Goal: Use online tool/utility: Utilize a website feature to perform a specific function

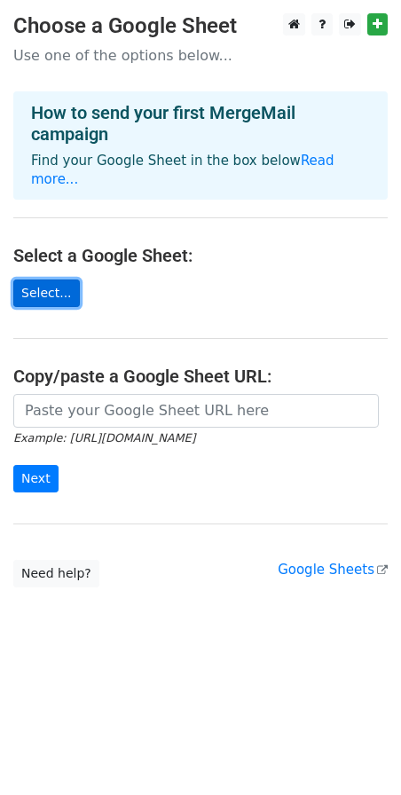
click at [36, 289] on link "Select..." at bounding box center [46, 294] width 67 height 28
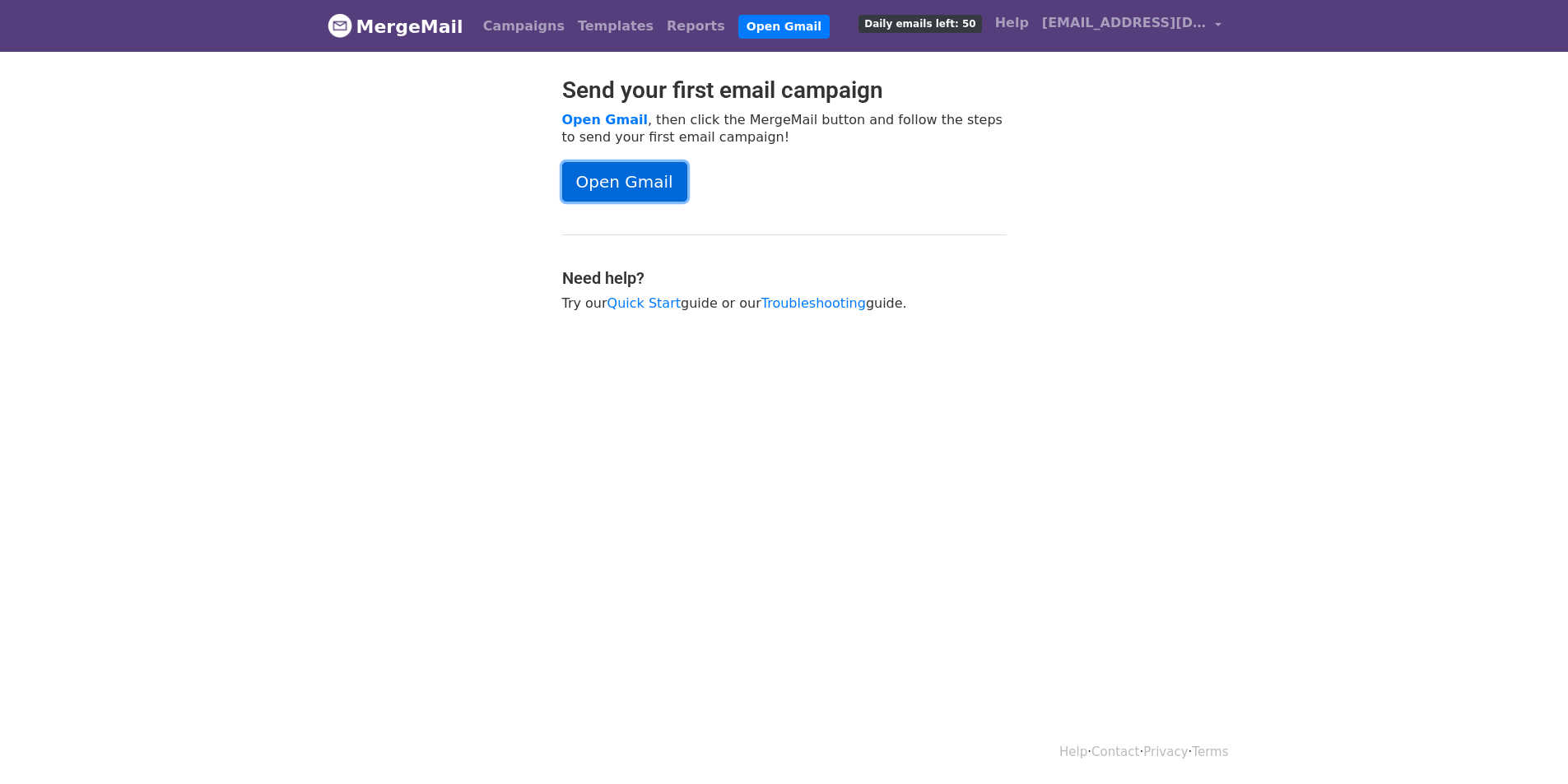
click at [619, 182] on link "Open Gmail" at bounding box center [624, 182] width 125 height 40
